Goal: Task Accomplishment & Management: Manage account settings

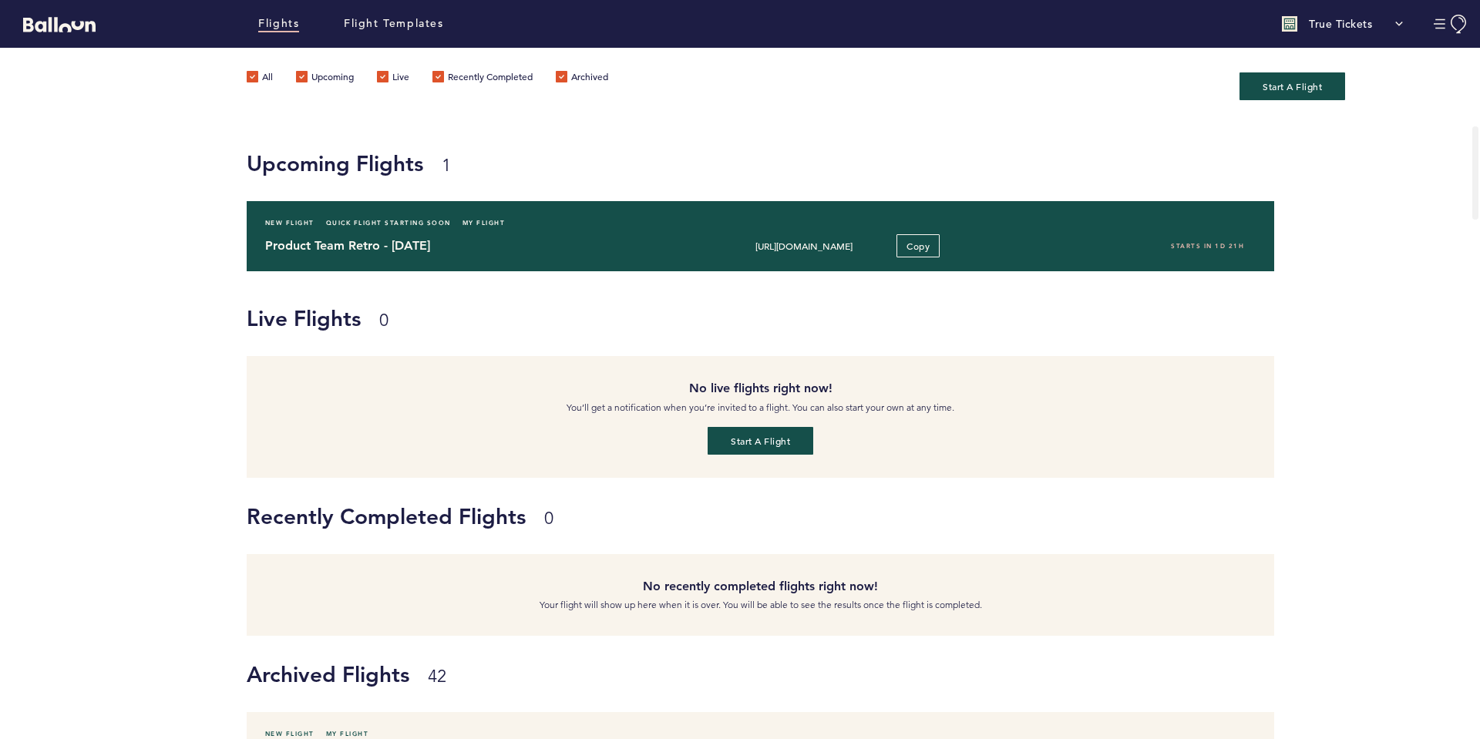
click at [428, 245] on h4 "Product Team Retro - [DATE]" at bounding box center [464, 246] width 399 height 18
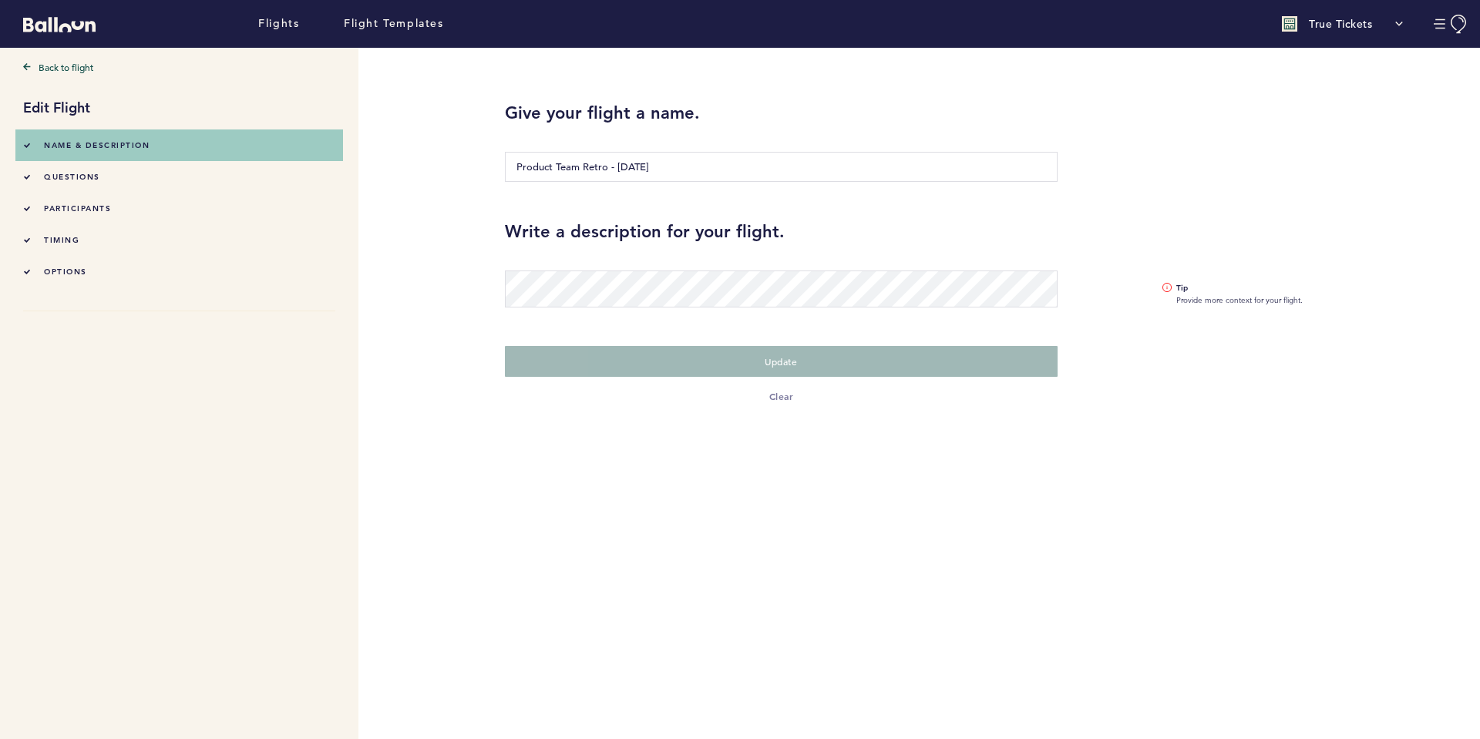
click at [1102, 98] on form "Give your flight a name. Product Team Retro - [DATE] Write a description for yo…" at bounding box center [986, 226] width 986 height 356
click at [1131, 89] on form "Give your flight a name. Product Team Retro - [DATE] Write a description for yo…" at bounding box center [986, 226] width 986 height 356
click at [89, 177] on span "questions" at bounding box center [72, 177] width 56 height 10
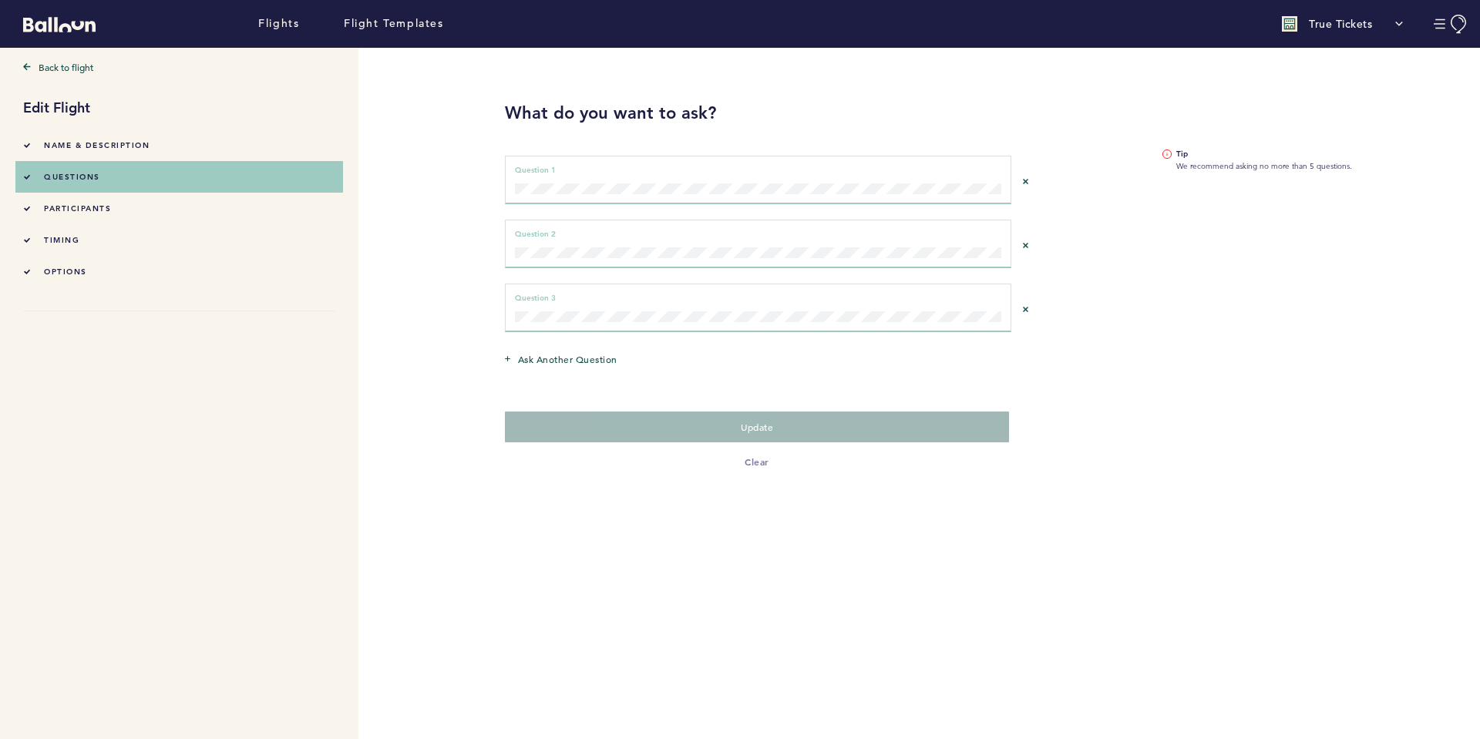
click at [87, 209] on span "participants" at bounding box center [77, 208] width 67 height 10
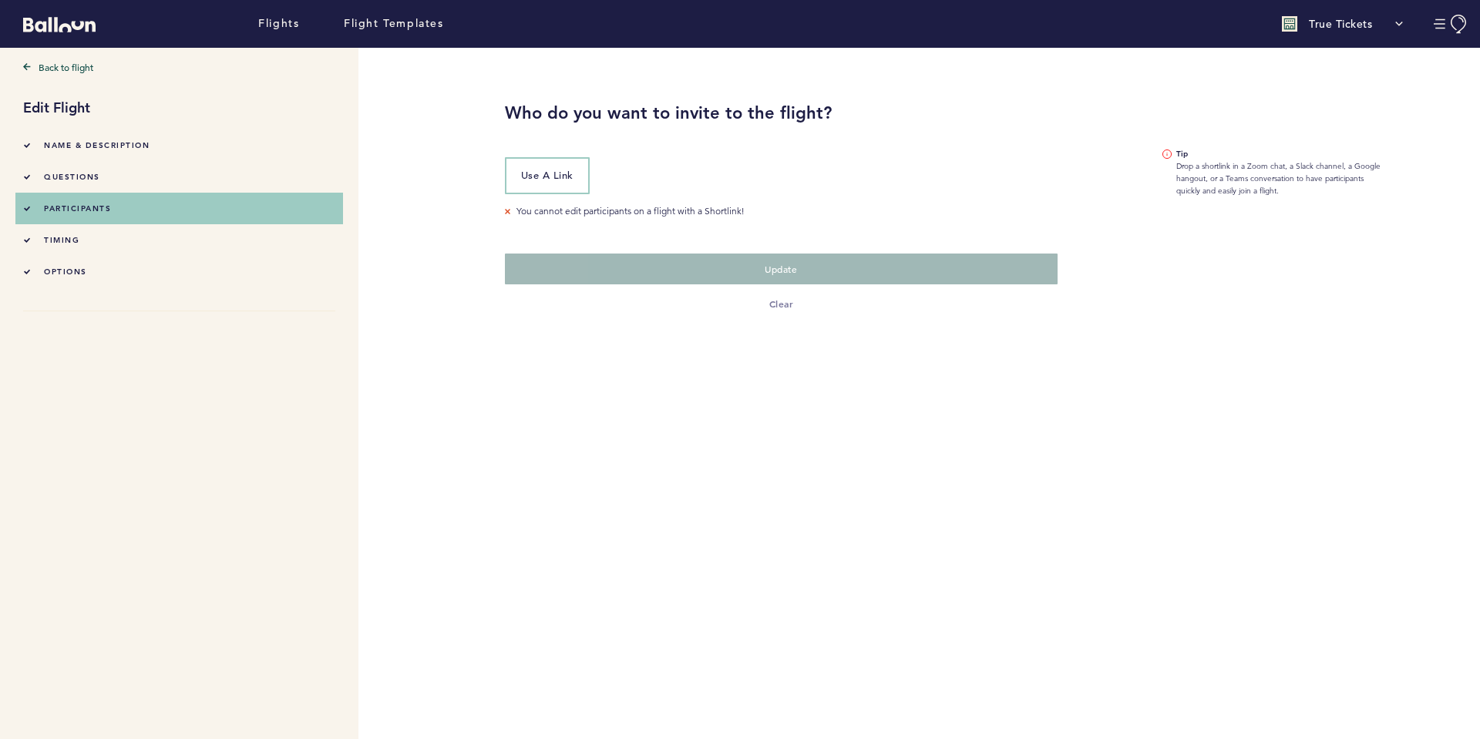
click at [66, 237] on span "timing" at bounding box center [61, 240] width 35 height 10
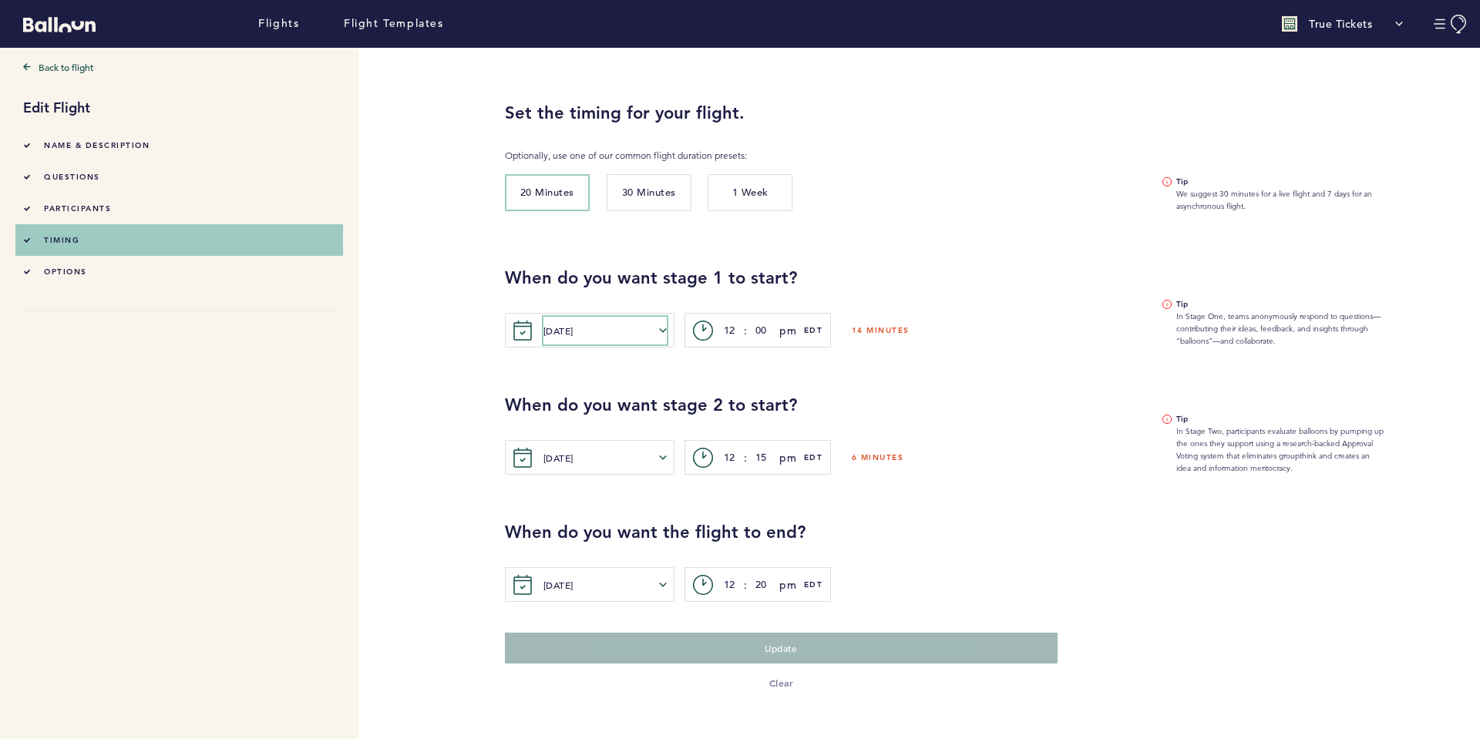
click at [662, 328] on icon "button" at bounding box center [663, 331] width 8 height 8
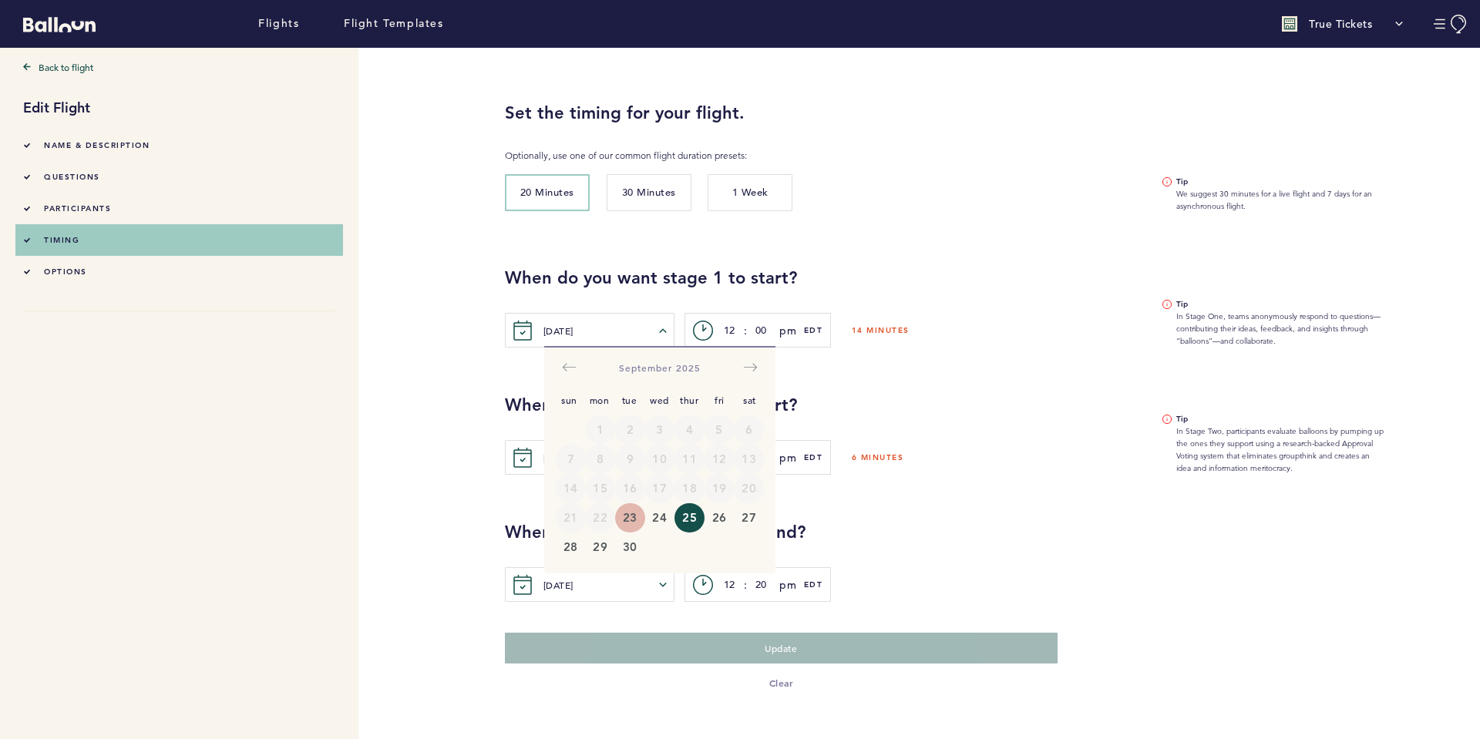
click at [636, 514] on button "23" at bounding box center [630, 517] width 30 height 29
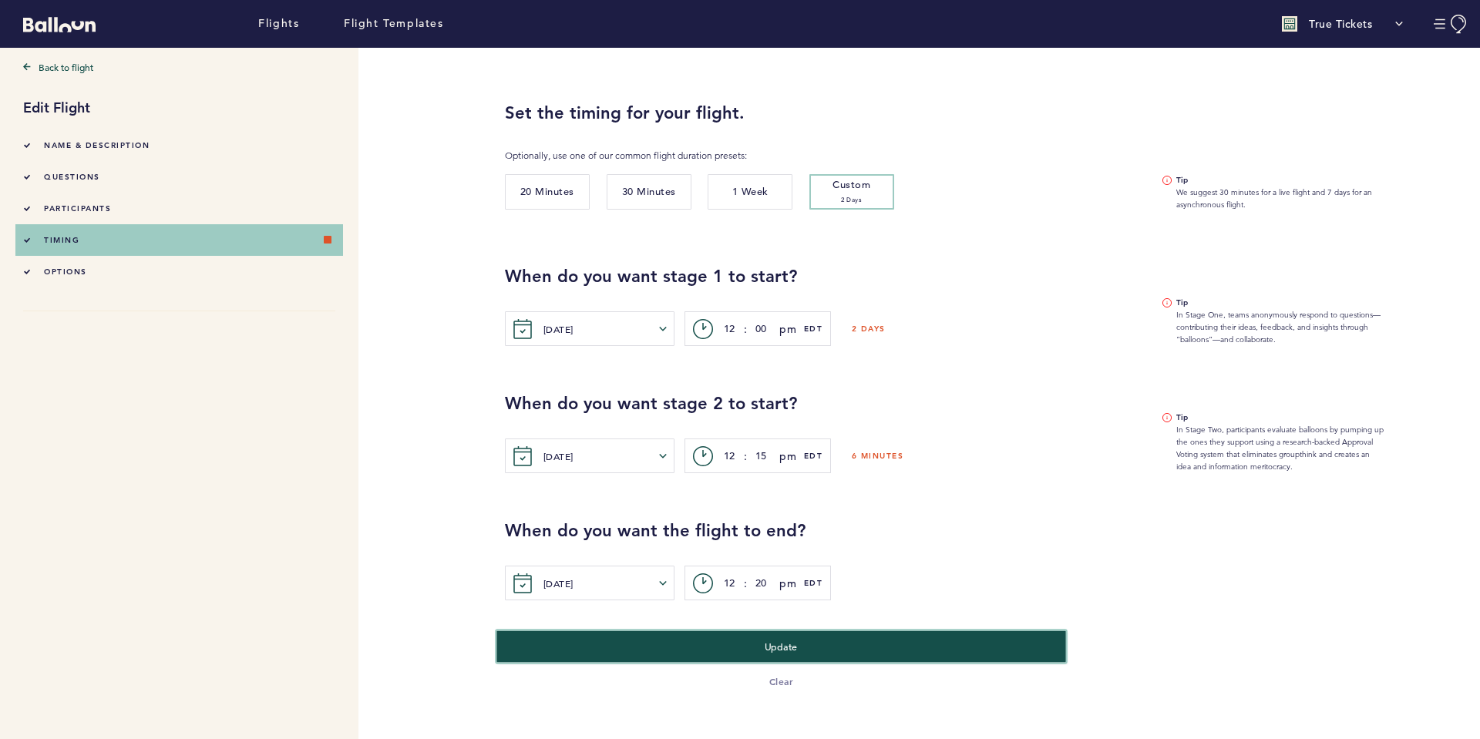
click at [821, 647] on button "Update" at bounding box center [780, 646] width 569 height 32
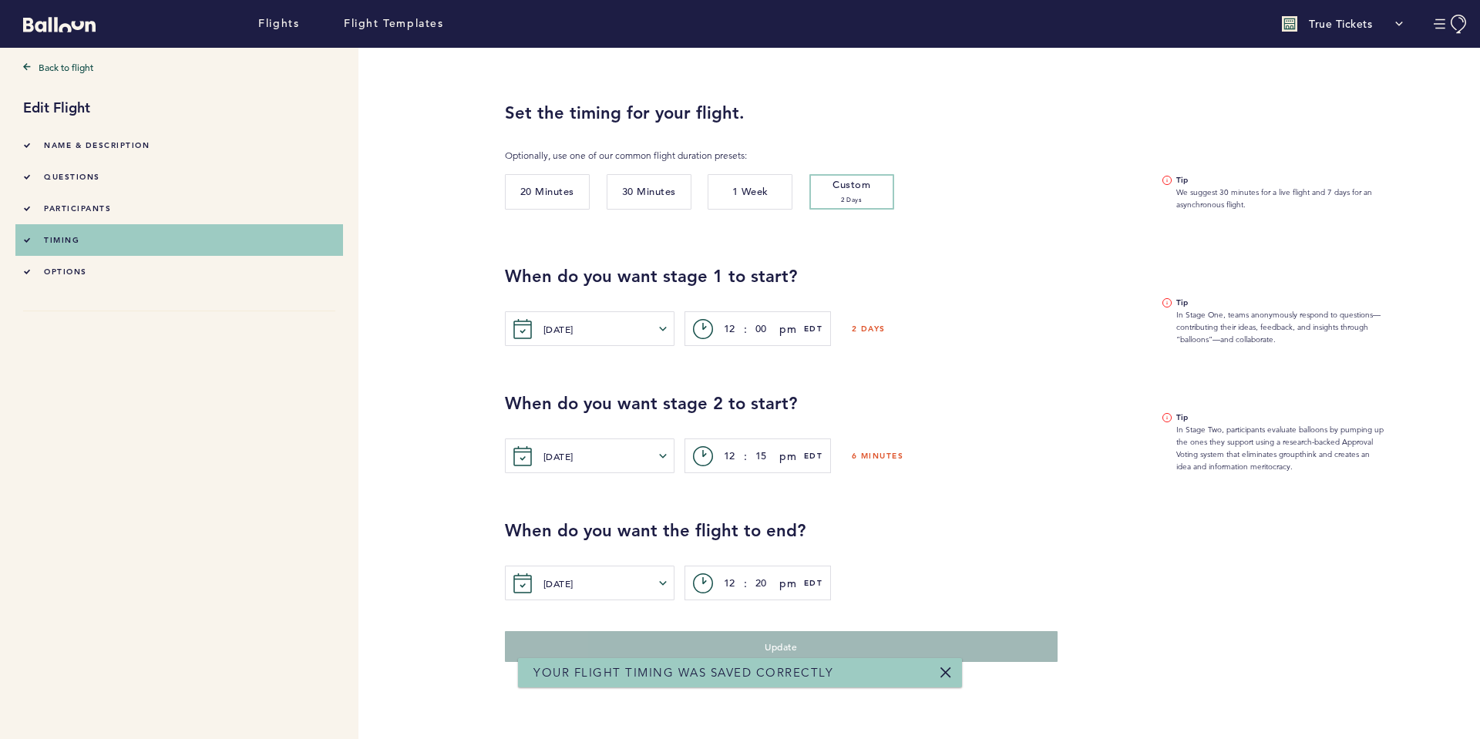
click at [948, 672] on link at bounding box center [945, 673] width 12 height 12
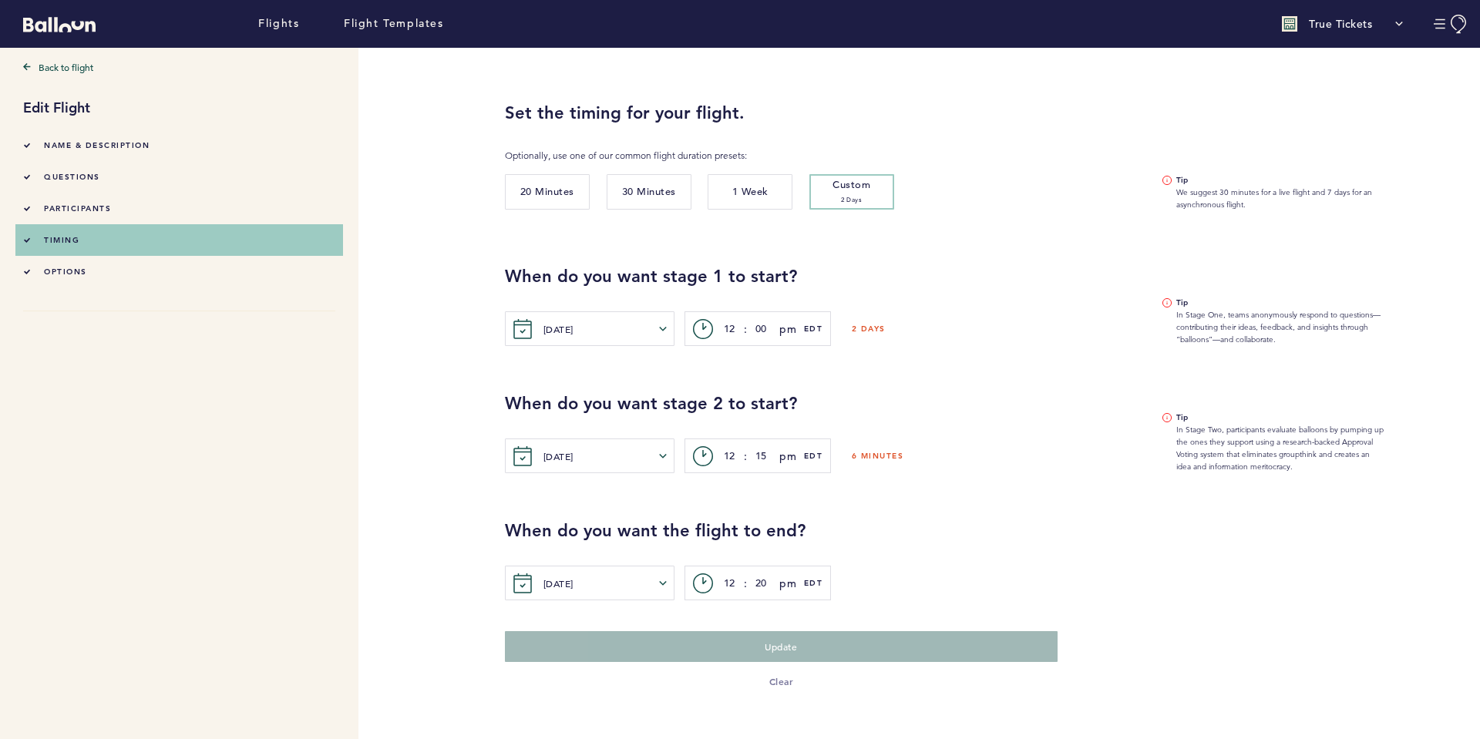
click at [126, 264] on li "options" at bounding box center [179, 272] width 312 height 32
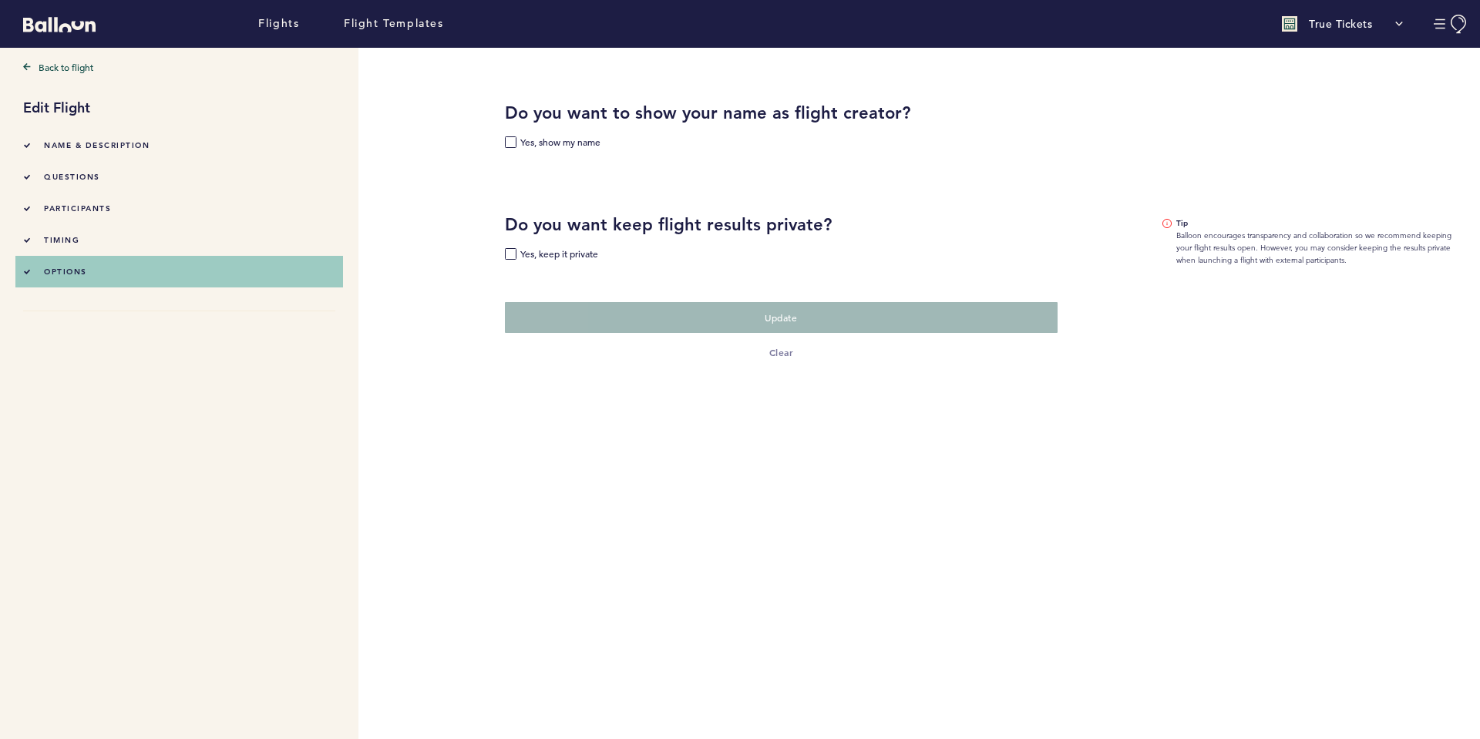
click at [86, 205] on div "participants" at bounding box center [67, 208] width 88 height 16
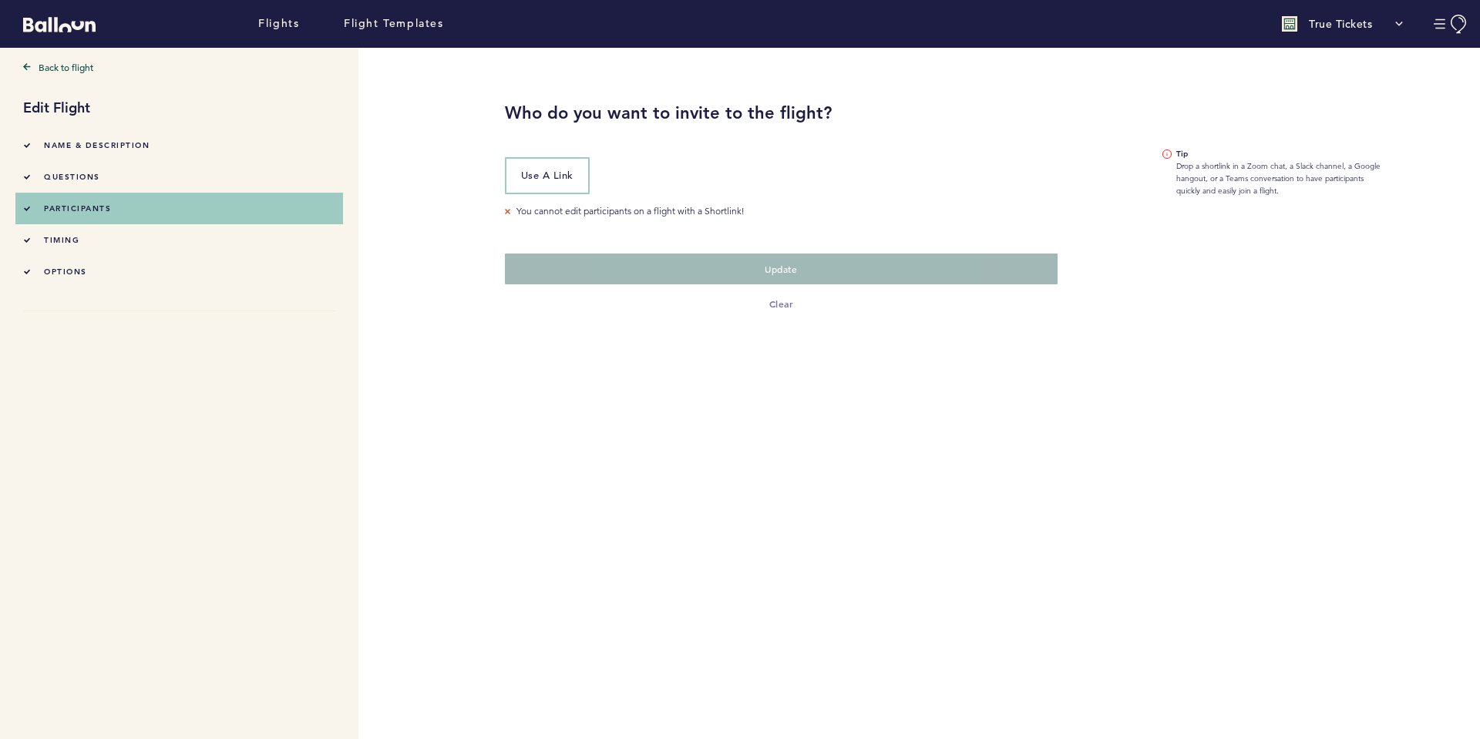
click at [547, 178] on span "Use a link" at bounding box center [547, 175] width 52 height 13
click at [285, 26] on link "Flights" at bounding box center [278, 23] width 41 height 17
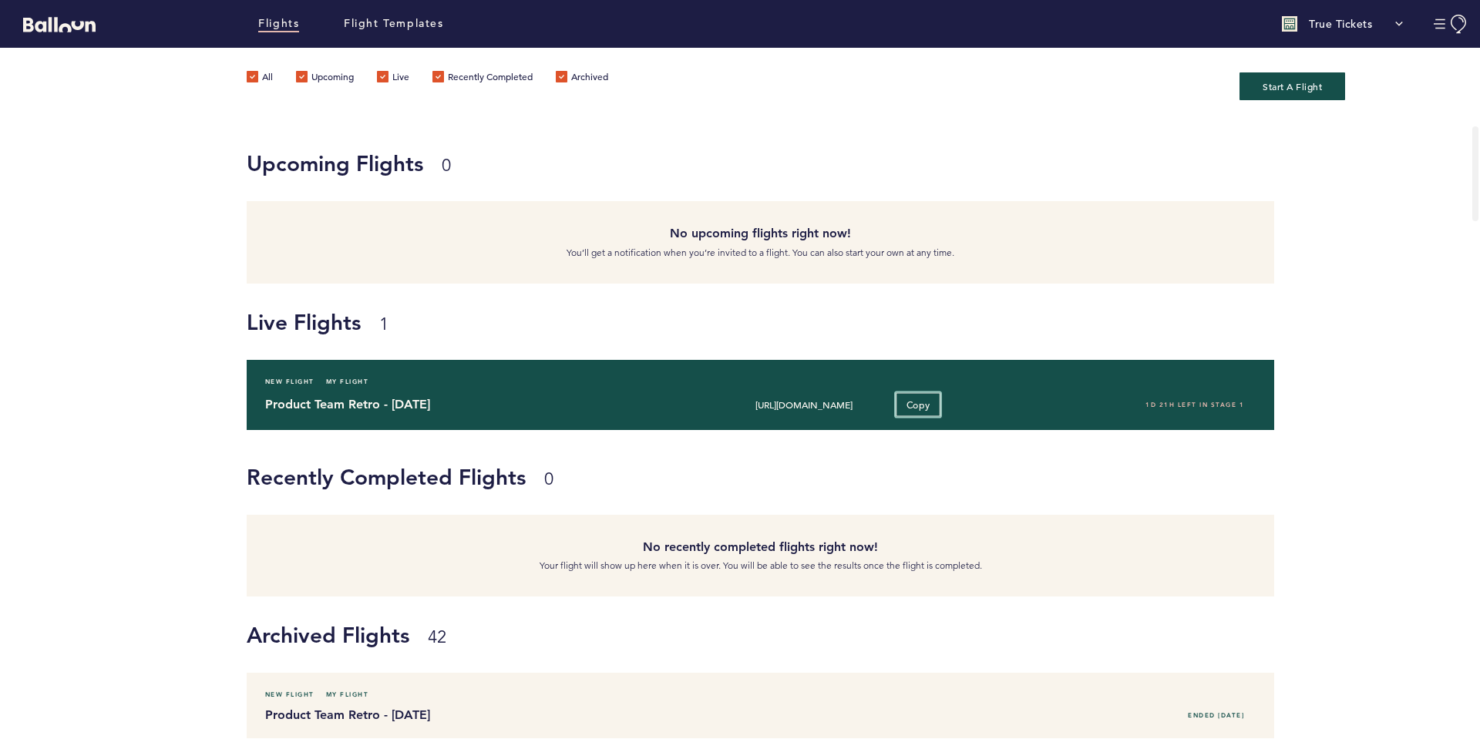
click at [932, 405] on button "Copy" at bounding box center [918, 404] width 45 height 24
click at [439, 405] on h4 "Product Team Retro - [DATE]" at bounding box center [464, 404] width 399 height 18
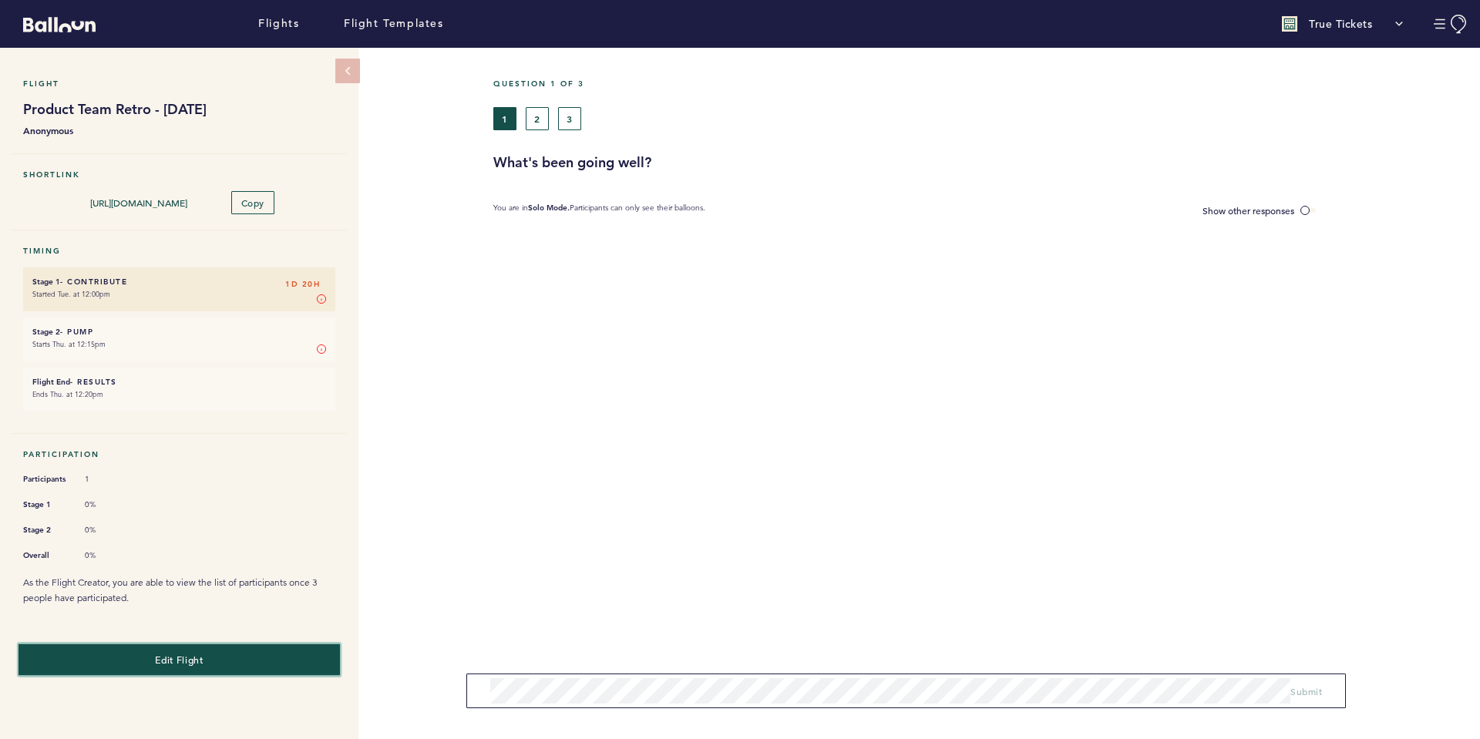
click at [187, 654] on span "Edit Flight" at bounding box center [179, 660] width 48 height 12
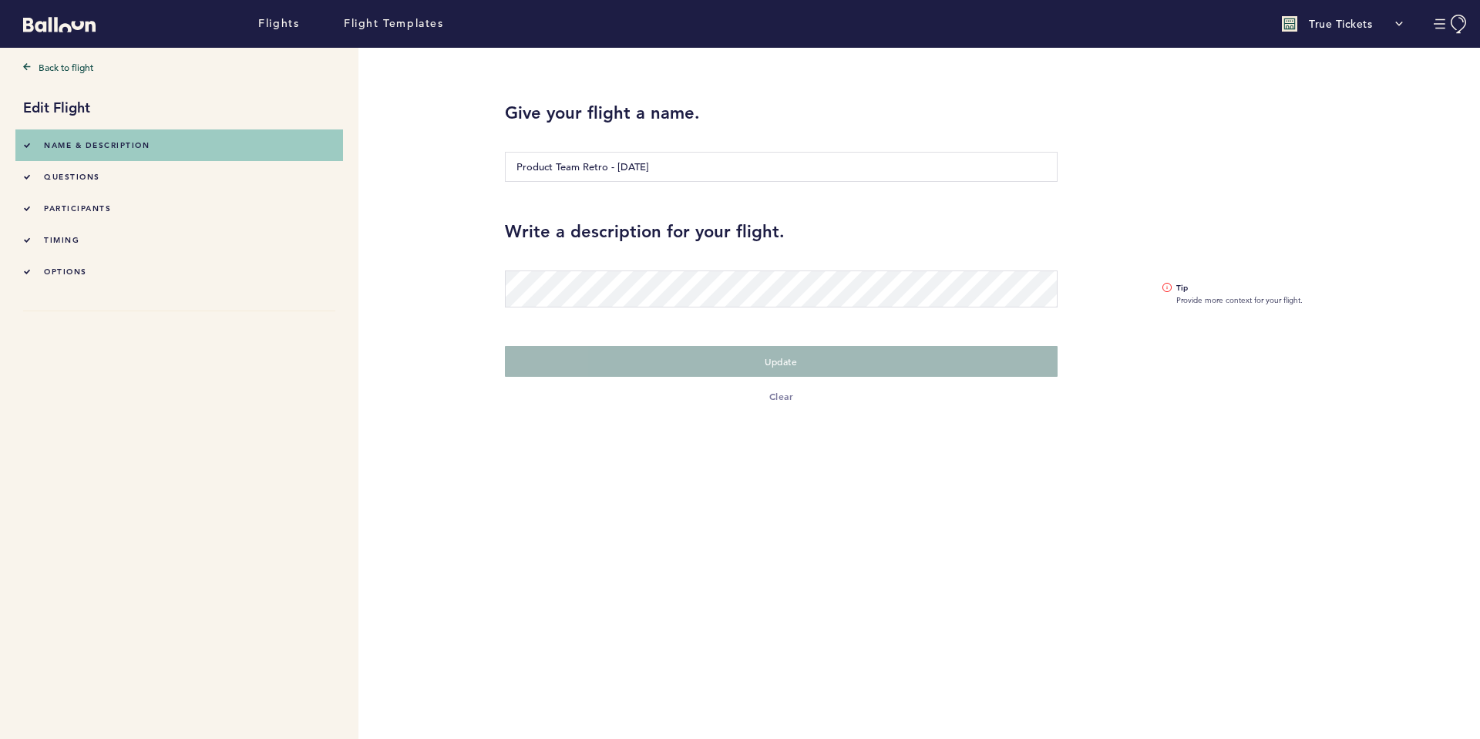
click at [82, 235] on li "timing" at bounding box center [179, 240] width 312 height 32
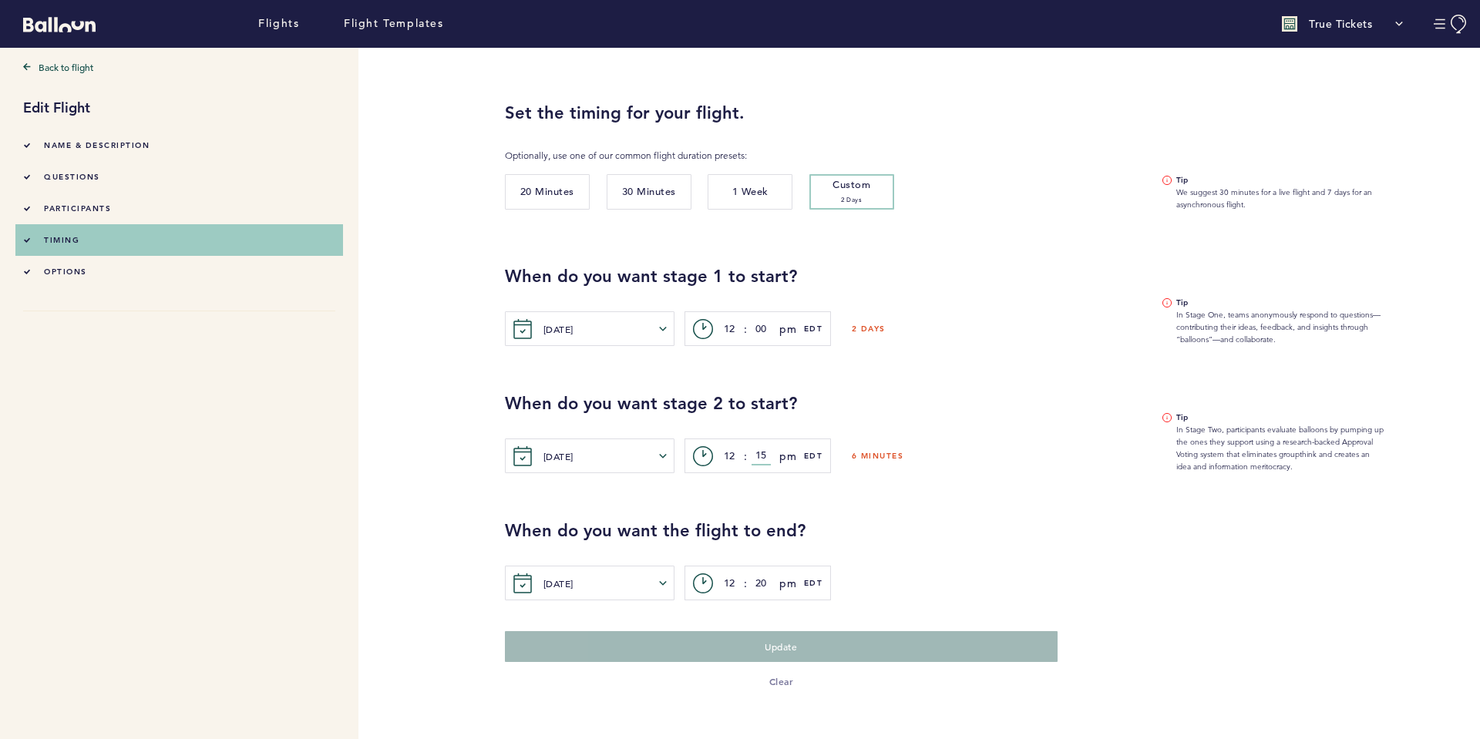
drag, startPoint x: 756, startPoint y: 455, endPoint x: 767, endPoint y: 455, distance: 10.8
click at [767, 455] on input "15" at bounding box center [760, 456] width 19 height 18
type input "10"
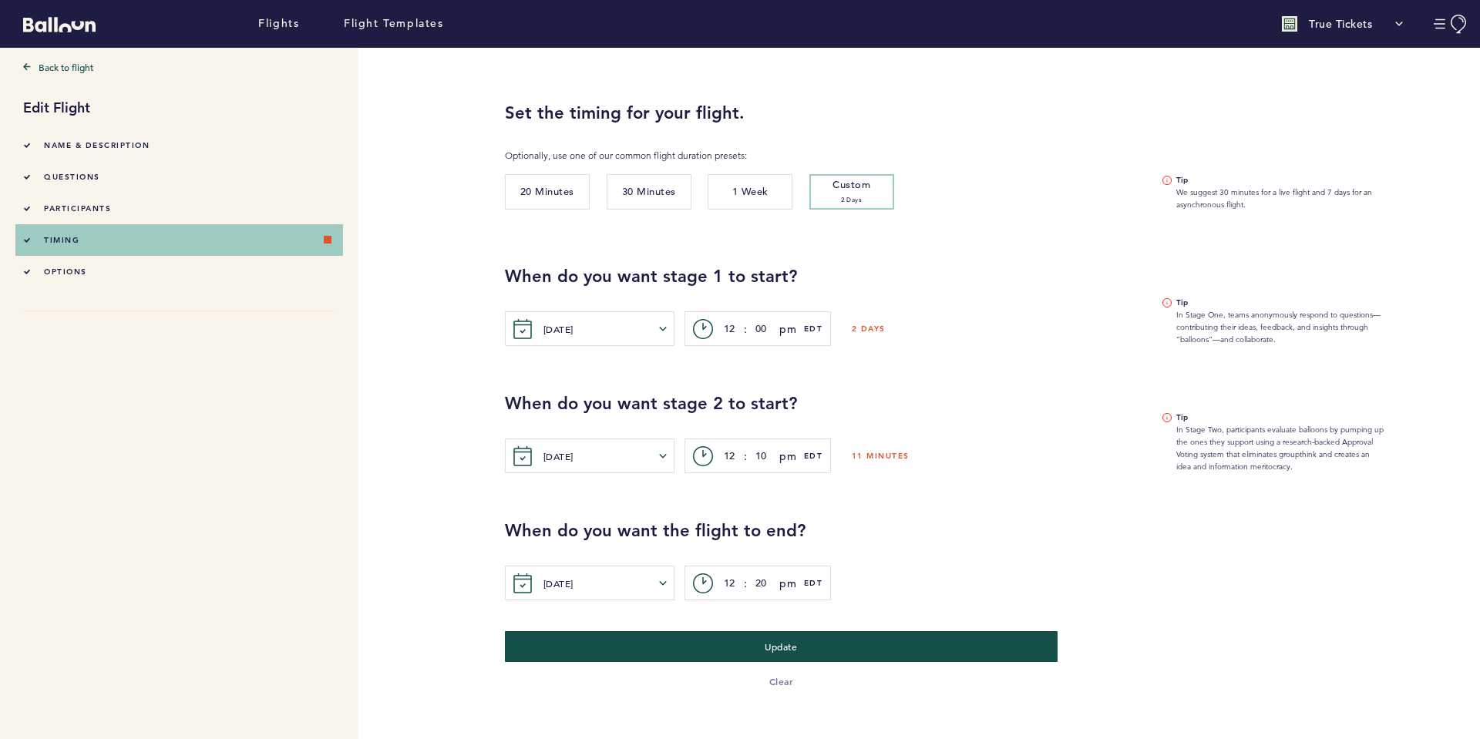
click at [955, 507] on div "When do you want the flight to end? [DATE] [PERSON_NAME] Tue Wed Thur Fri Sat S…" at bounding box center [986, 536] width 986 height 127
drag, startPoint x: 754, startPoint y: 581, endPoint x: 766, endPoint y: 580, distance: 11.6
click at [766, 580] on input "20" at bounding box center [760, 583] width 19 height 18
type input "15"
click at [933, 554] on div "When do you want the flight to end? [DATE] [PERSON_NAME] Tue Wed Thur Fri Sat S…" at bounding box center [986, 559] width 986 height 81
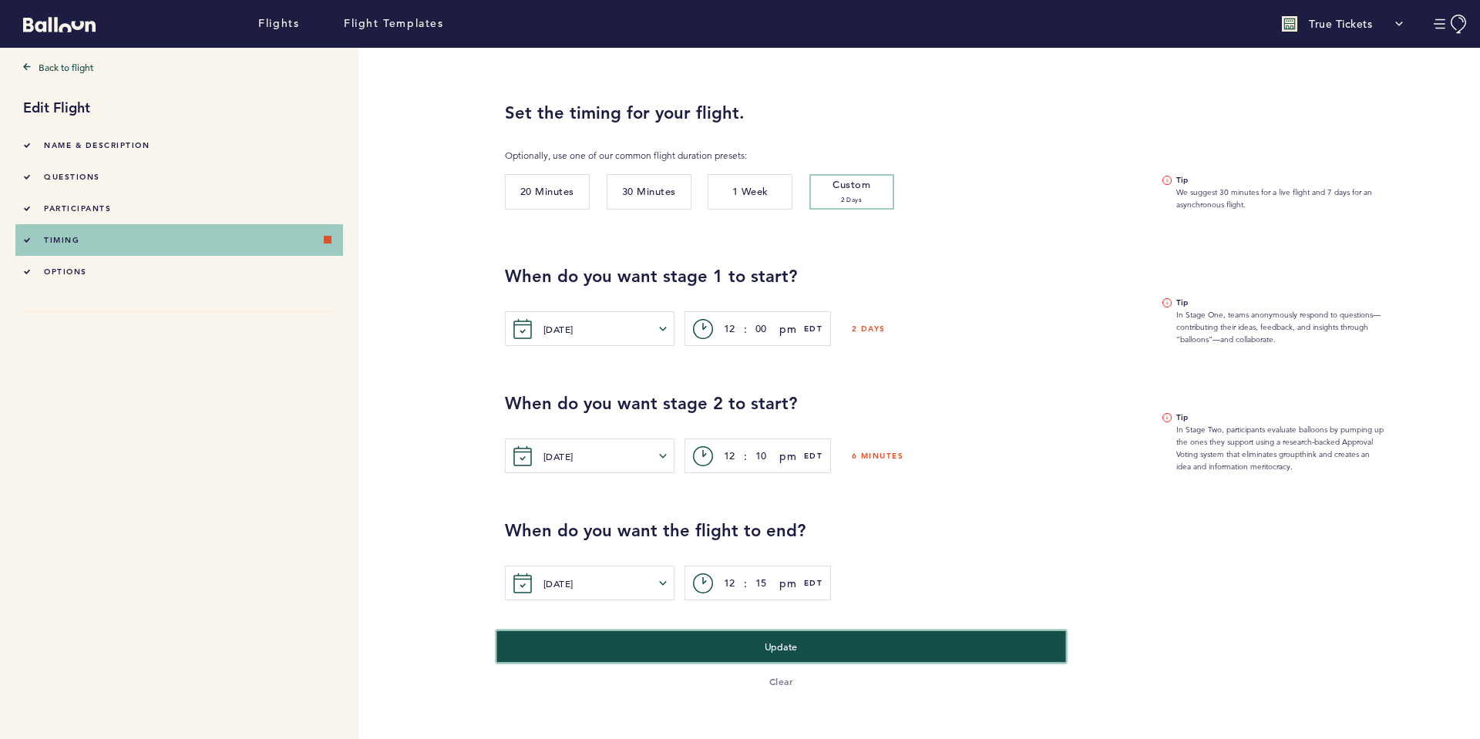
click at [764, 647] on span "Update" at bounding box center [780, 646] width 33 height 12
